Goal: Transaction & Acquisition: Obtain resource

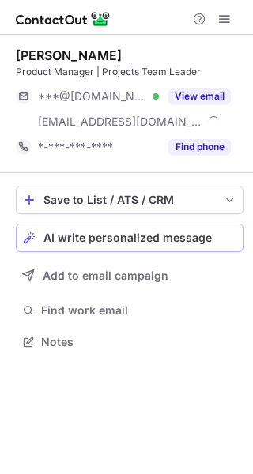
scroll to position [330, 253]
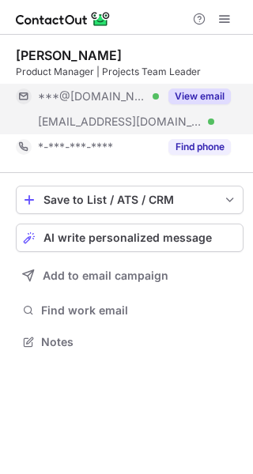
click at [206, 95] on button "View email" at bounding box center [199, 96] width 62 height 16
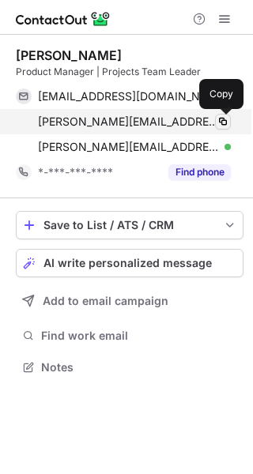
click at [219, 117] on span at bounding box center [222, 121] width 13 height 13
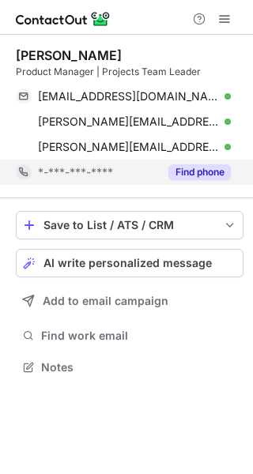
click at [219, 171] on button "Find phone" at bounding box center [199, 172] width 62 height 16
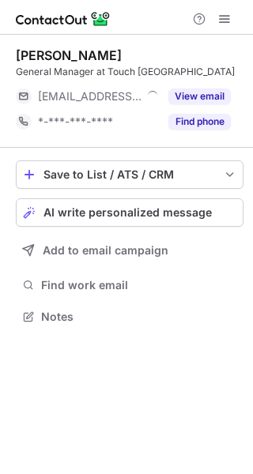
scroll to position [305, 253]
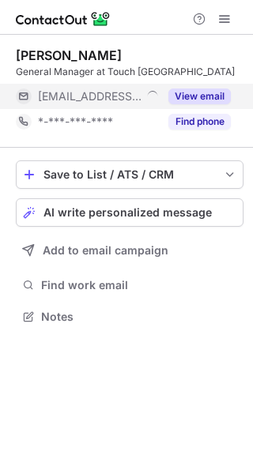
click at [203, 96] on button "View email" at bounding box center [199, 96] width 62 height 16
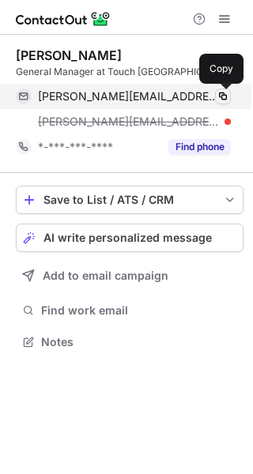
click at [222, 96] on span at bounding box center [222, 96] width 13 height 13
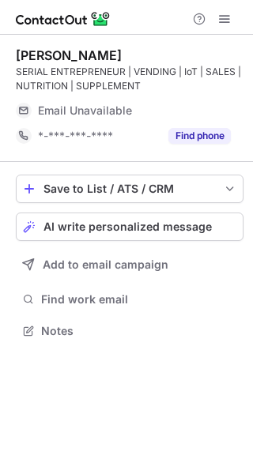
scroll to position [319, 253]
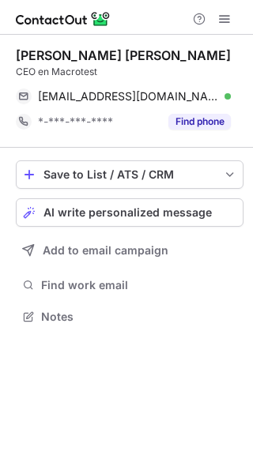
scroll to position [305, 253]
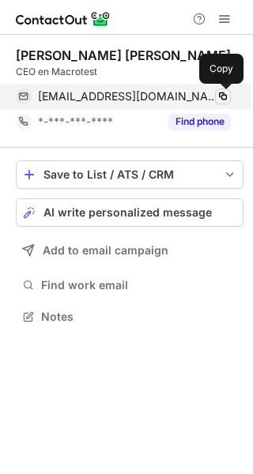
click at [220, 96] on span at bounding box center [222, 96] width 13 height 13
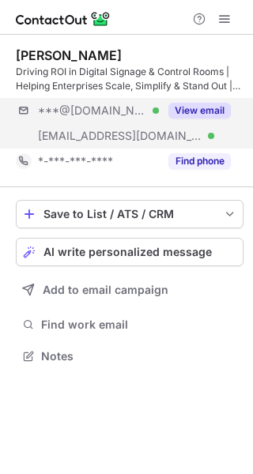
scroll to position [344, 253]
click at [206, 106] on button "View email" at bounding box center [199, 111] width 62 height 16
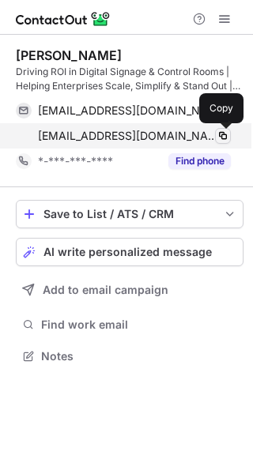
click at [226, 134] on span at bounding box center [222, 135] width 13 height 13
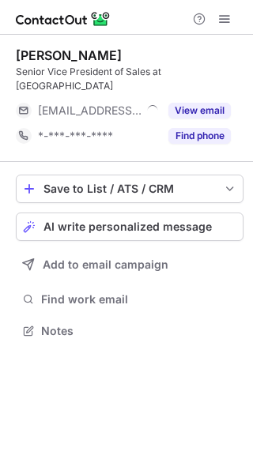
scroll to position [7, 8]
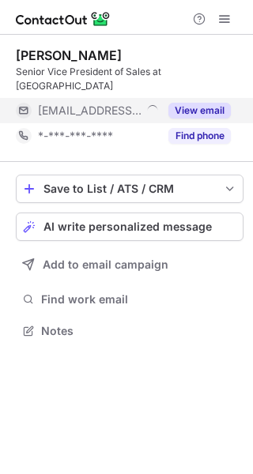
click at [194, 103] on button "View email" at bounding box center [199, 111] width 62 height 16
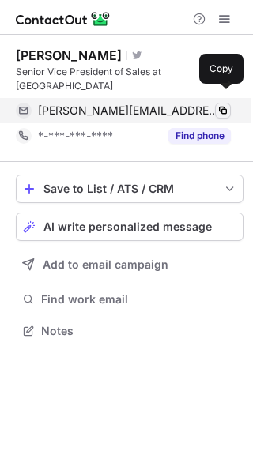
click at [219, 104] on span at bounding box center [222, 110] width 13 height 13
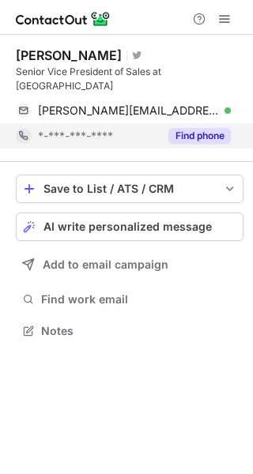
click at [206, 128] on button "Find phone" at bounding box center [199, 136] width 62 height 16
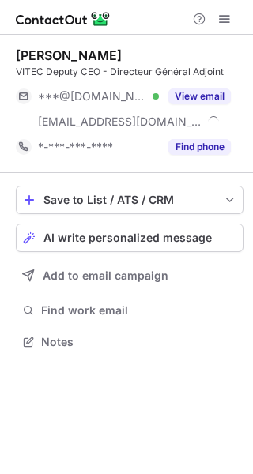
scroll to position [330, 253]
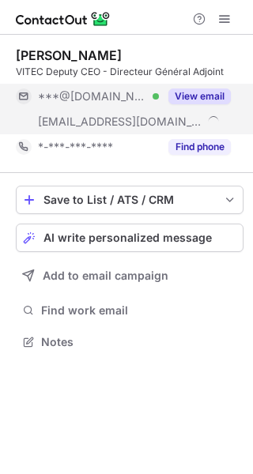
click at [186, 90] on button "View email" at bounding box center [199, 96] width 62 height 16
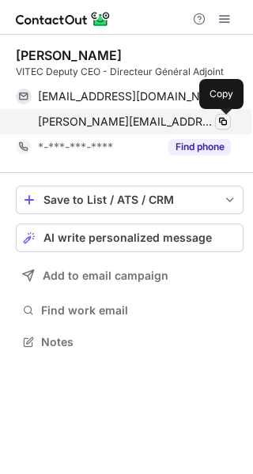
click at [227, 120] on span at bounding box center [222, 121] width 13 height 13
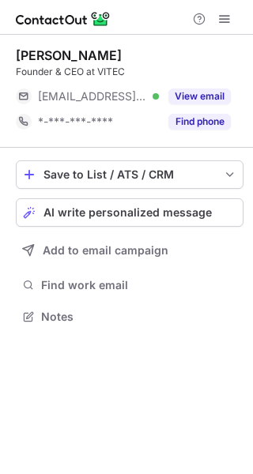
scroll to position [7, 8]
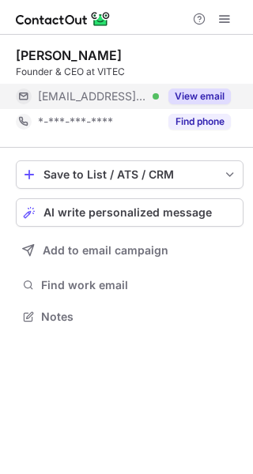
click at [203, 91] on button "View email" at bounding box center [199, 96] width 62 height 16
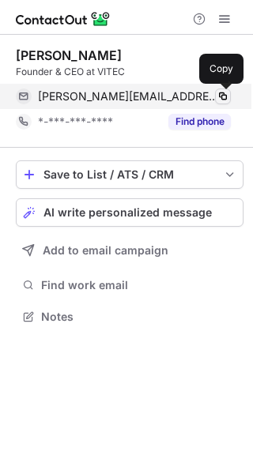
click at [223, 95] on span at bounding box center [222, 96] width 13 height 13
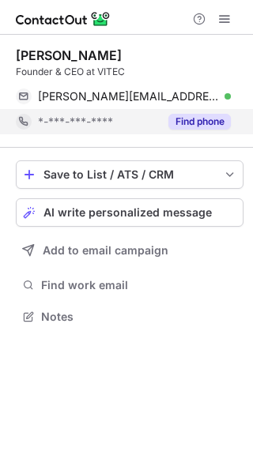
click at [215, 129] on button "Find phone" at bounding box center [199, 122] width 62 height 16
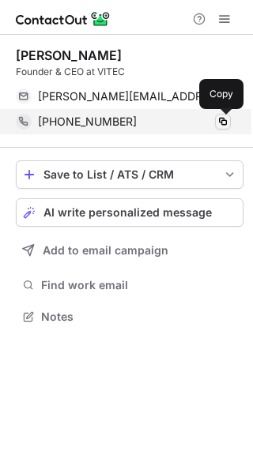
click at [223, 123] on span at bounding box center [222, 121] width 13 height 13
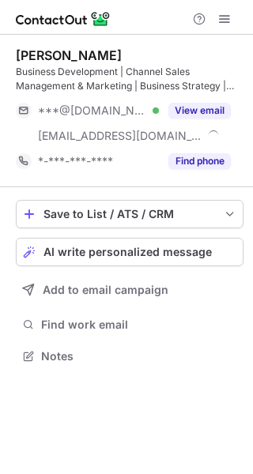
scroll to position [344, 253]
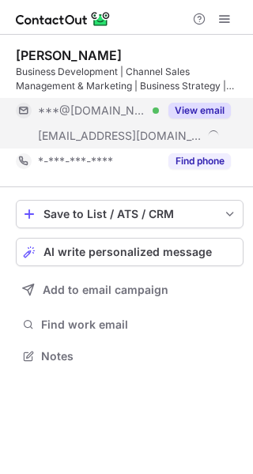
drag, startPoint x: 197, startPoint y: 95, endPoint x: 203, endPoint y: 114, distance: 19.2
click at [201, 111] on div "[PERSON_NAME] Business Development | Channel Sales Management & Marketing | Bus…" at bounding box center [129, 110] width 227 height 126
click at [201, 113] on button "View email" at bounding box center [199, 111] width 62 height 16
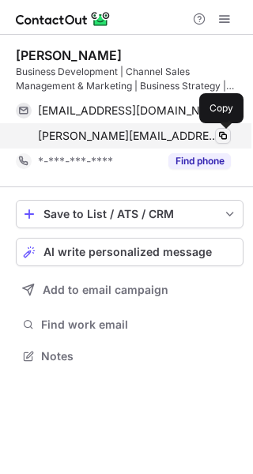
click at [220, 135] on span at bounding box center [222, 135] width 13 height 13
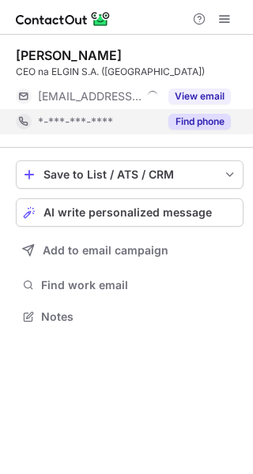
scroll to position [7, 8]
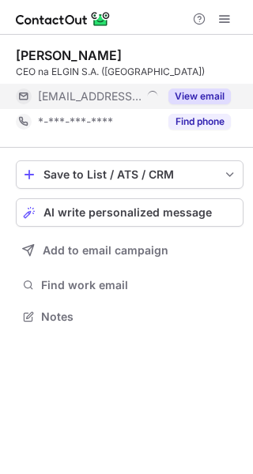
click at [189, 94] on button "View email" at bounding box center [199, 96] width 62 height 16
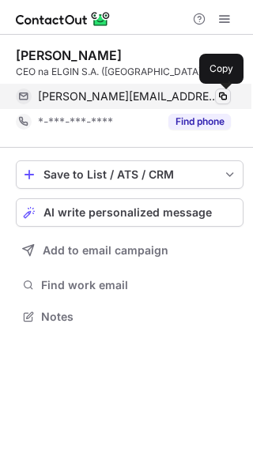
click at [215, 95] on button at bounding box center [223, 96] width 16 height 16
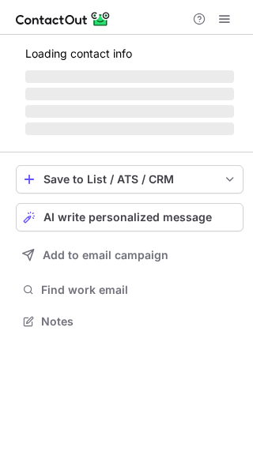
scroll to position [7, 8]
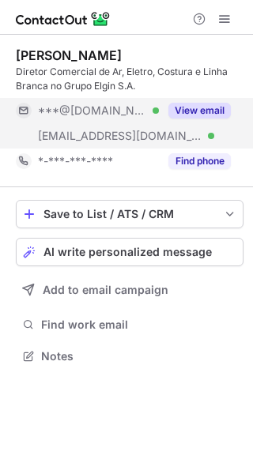
click at [219, 107] on button "View email" at bounding box center [199, 111] width 62 height 16
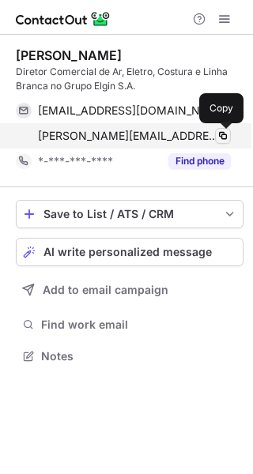
click at [227, 133] on span at bounding box center [222, 135] width 13 height 13
